Goal: Navigation & Orientation: Find specific page/section

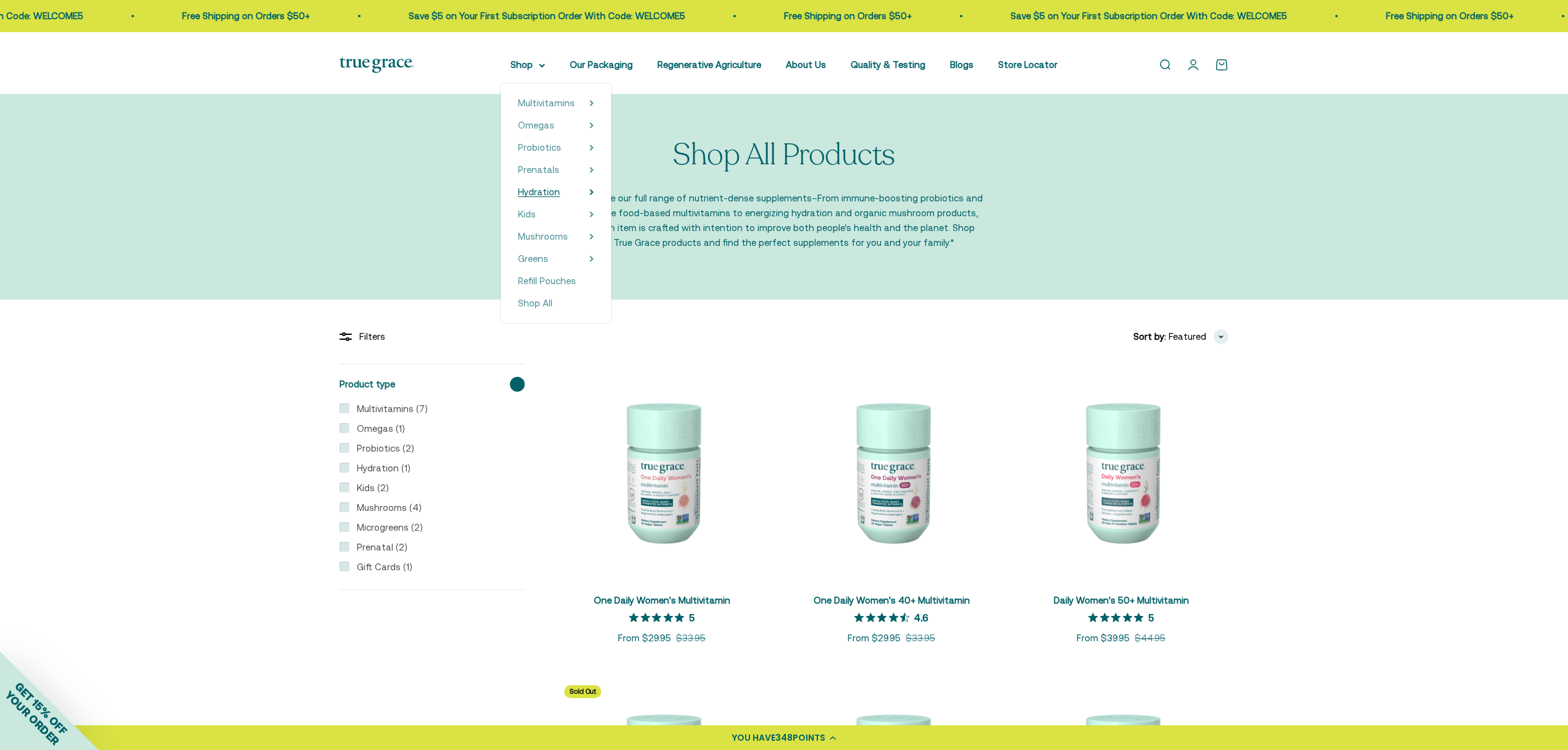
click at [518, 197] on span "Hydration" at bounding box center [539, 191] width 42 height 10
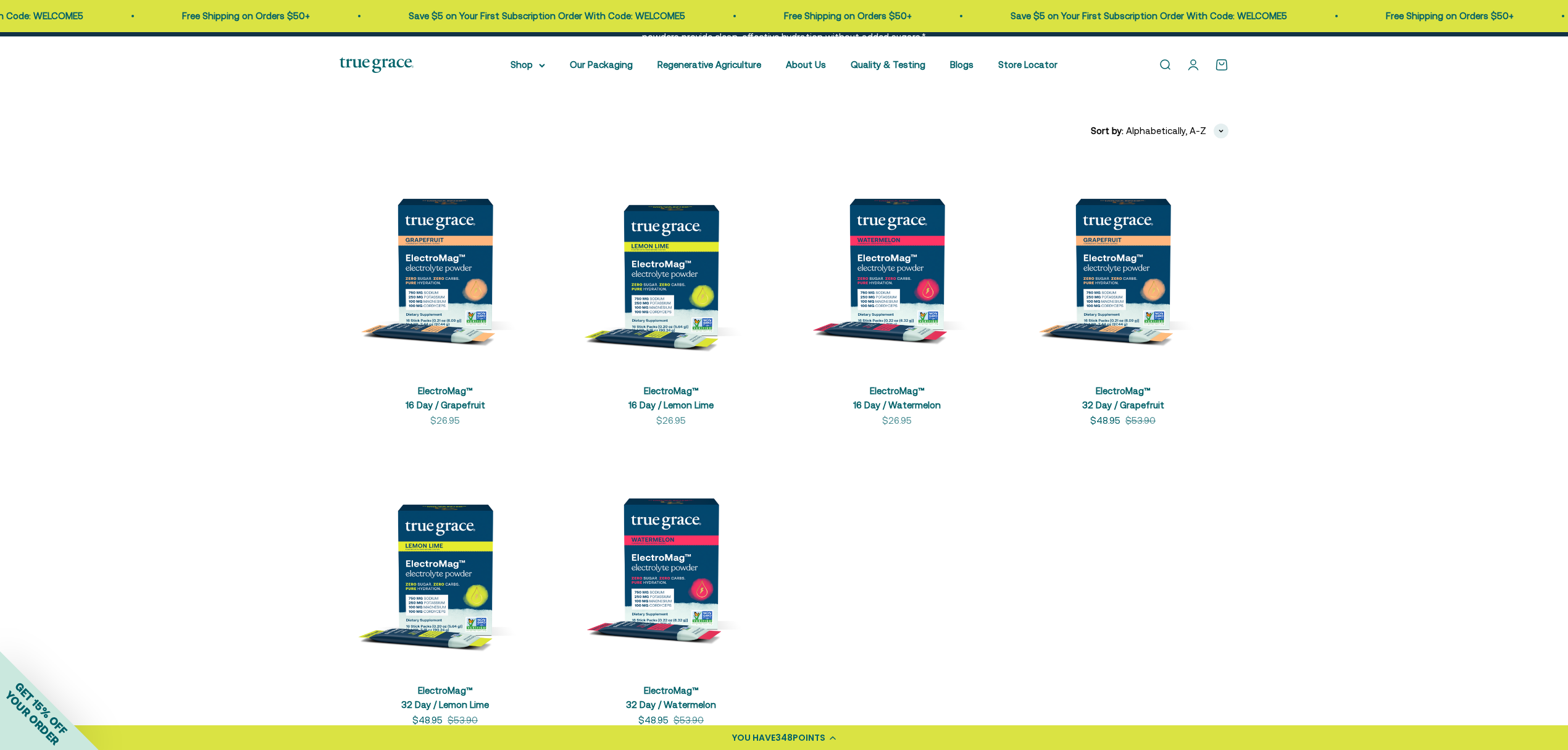
scroll to position [164, 0]
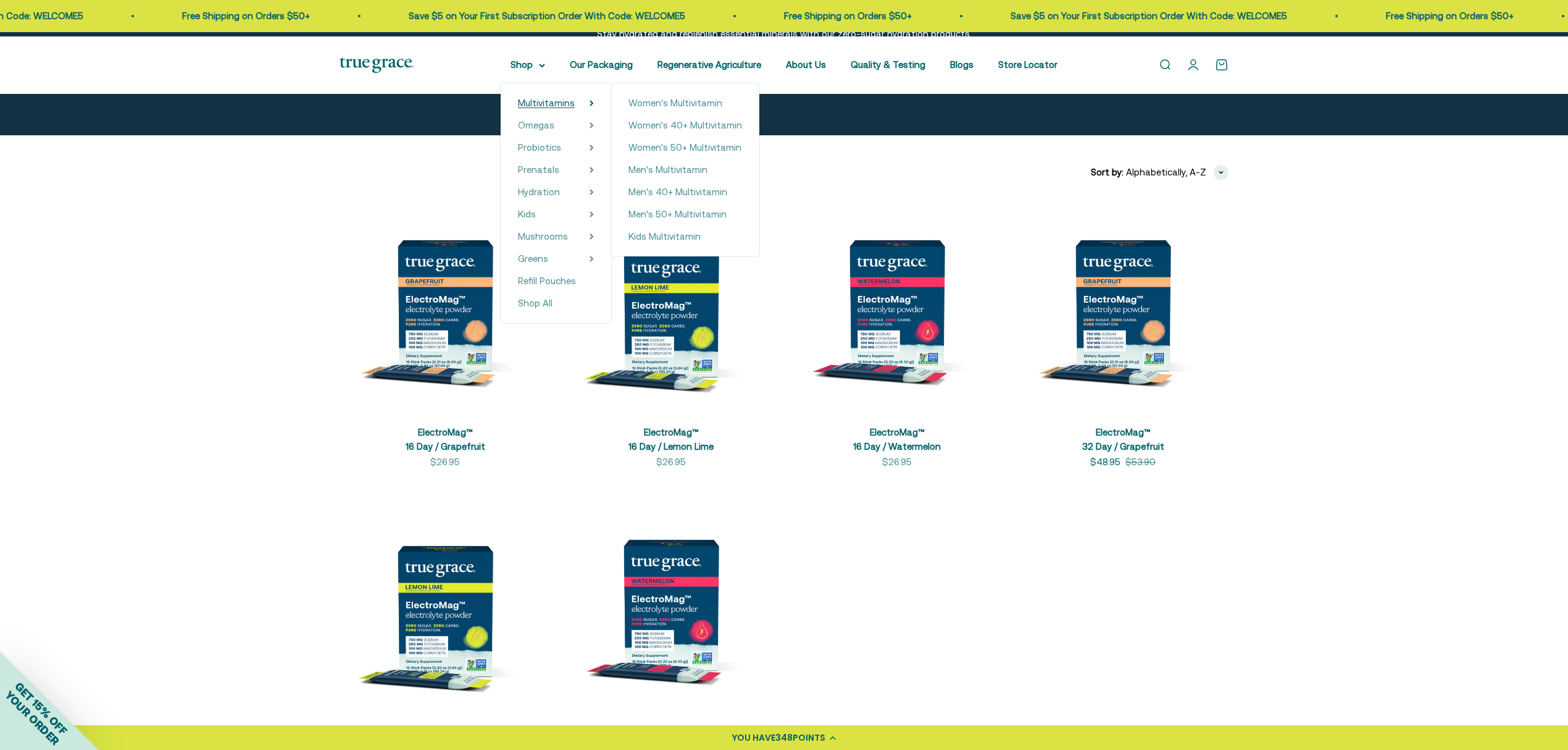
click at [531, 105] on span "Multivitamins" at bounding box center [547, 102] width 57 height 10
